Goal: Find contact information: Find contact information

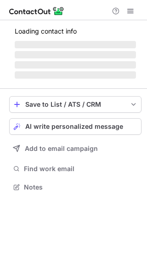
scroll to position [192, 147]
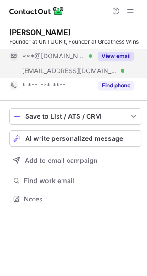
click at [116, 53] on button "View email" at bounding box center [116, 56] width 36 height 9
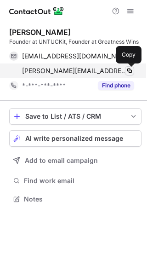
click at [128, 72] on span at bounding box center [129, 70] width 7 height 7
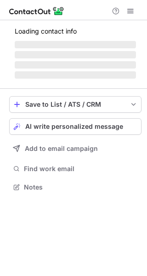
scroll to position [5, 5]
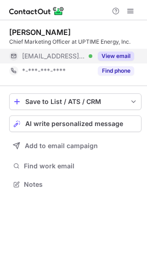
click at [108, 56] on button "View email" at bounding box center [116, 56] width 36 height 9
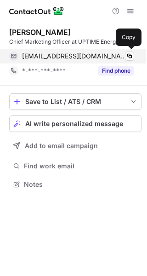
click at [78, 55] on span "toh@uptimeenergy.com" at bounding box center [74, 56] width 105 height 8
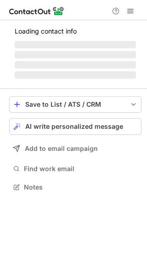
scroll to position [201, 147]
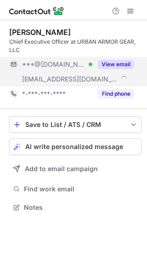
click at [109, 63] on button "View email" at bounding box center [116, 64] width 36 height 9
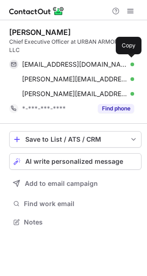
scroll to position [215, 147]
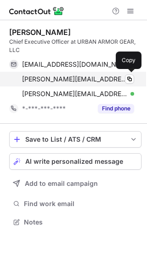
click at [61, 80] on span "scott.hardy@urbanarmorgear.com" at bounding box center [74, 79] width 105 height 8
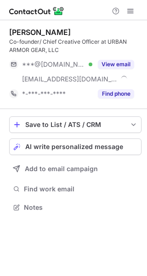
scroll to position [201, 147]
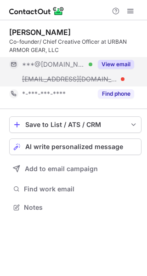
click at [116, 63] on button "View email" at bounding box center [116, 64] width 36 height 9
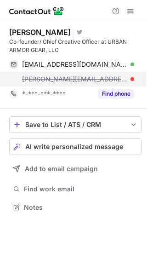
click at [98, 79] on span "jason.veltz@urbanarmorgear.com" at bounding box center [74, 79] width 105 height 8
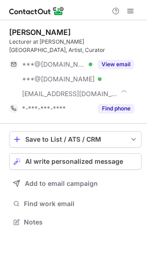
scroll to position [207, 147]
